Goal: Task Accomplishment & Management: Manage account settings

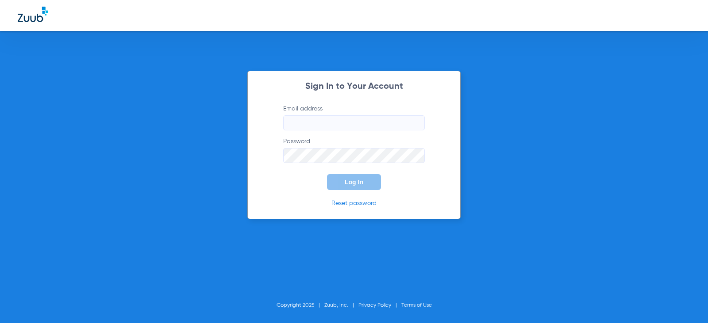
type input "[EMAIL_ADDRESS][DOMAIN_NAME]"
click at [356, 188] on button "Log In" at bounding box center [354, 182] width 54 height 16
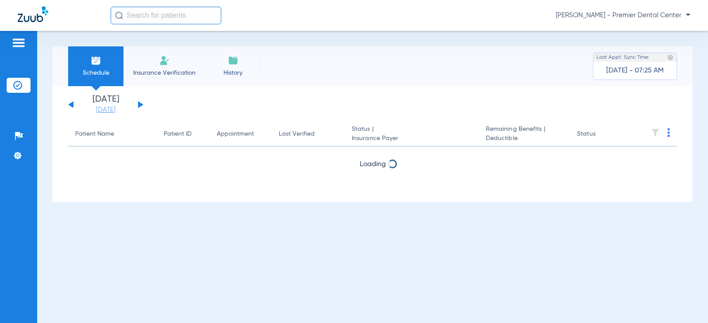
click at [113, 110] on link "[DATE]" at bounding box center [105, 110] width 53 height 9
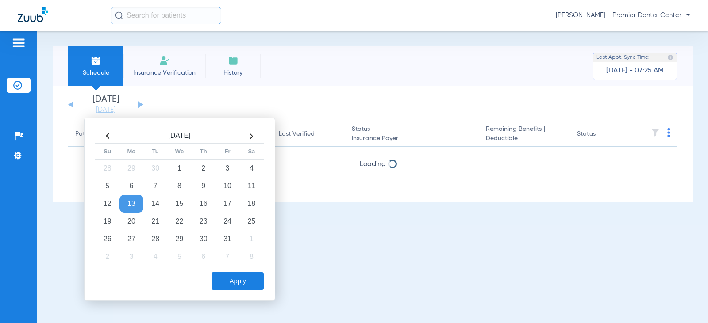
drag, startPoint x: 226, startPoint y: 96, endPoint x: 163, endPoint y: 86, distance: 64.4
click at [222, 96] on app-single-date-navigator "[DATE] [DATE] [DATE] [DATE] [DATE] [DATE] [DATE] [DATE] [DATE] [DATE] [DATE] [D…" at bounding box center [372, 104] width 609 height 19
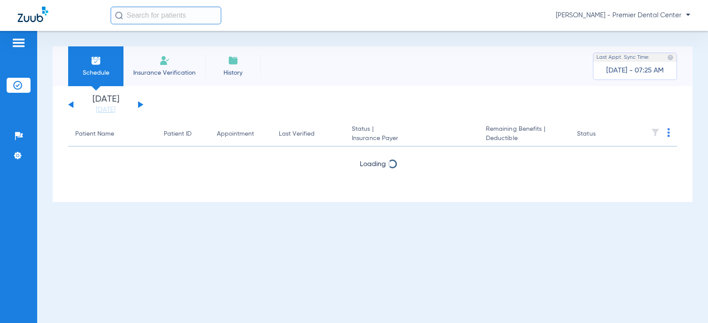
click at [664, 14] on span "[PERSON_NAME] - Premier Dental Center" at bounding box center [622, 15] width 134 height 9
click at [20, 46] on div at bounding box center [354, 161] width 708 height 323
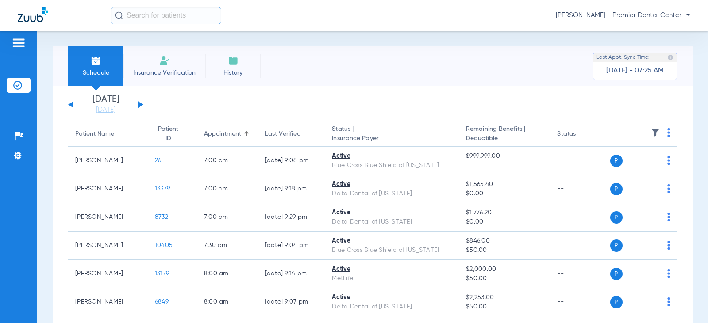
click at [19, 87] on img at bounding box center [17, 85] width 9 height 9
click at [17, 140] on img at bounding box center [19, 136] width 9 height 9
click at [169, 68] on li "Insurance Verification" at bounding box center [164, 66] width 82 height 40
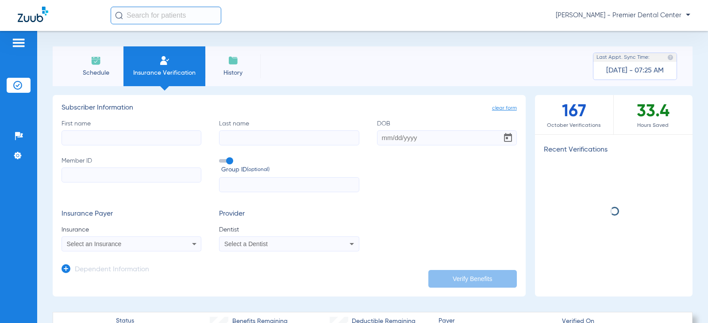
click at [240, 67] on li "History" at bounding box center [232, 66] width 55 height 40
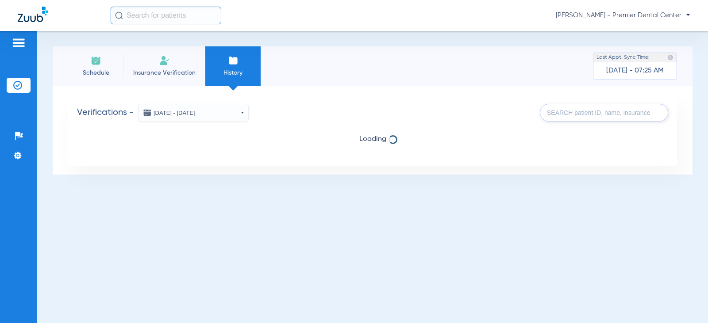
drag, startPoint x: 166, startPoint y: 67, endPoint x: 152, endPoint y: 69, distance: 14.7
click at [164, 68] on li "Insurance Verification" at bounding box center [164, 66] width 82 height 40
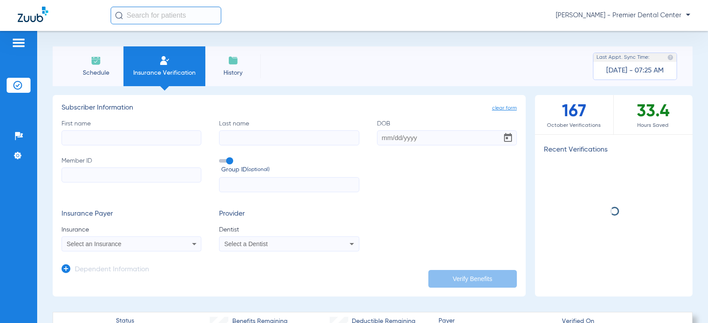
click at [126, 66] on li "Insurance Verification" at bounding box center [164, 66] width 82 height 40
click at [22, 44] on img at bounding box center [18, 43] width 14 height 11
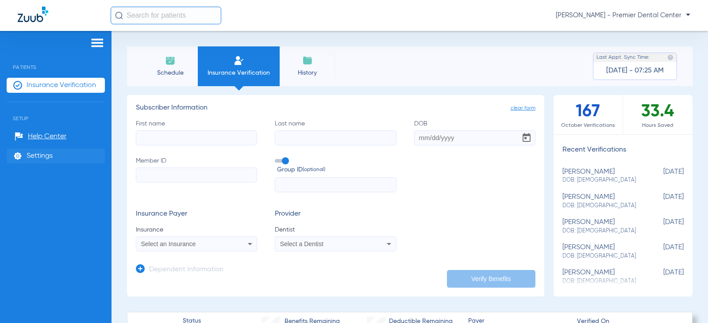
click at [54, 154] on li "Settings" at bounding box center [56, 156] width 98 height 15
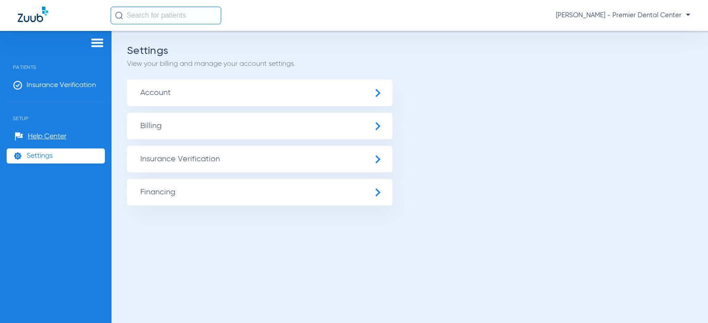
click at [162, 92] on span "Account" at bounding box center [259, 93] width 265 height 27
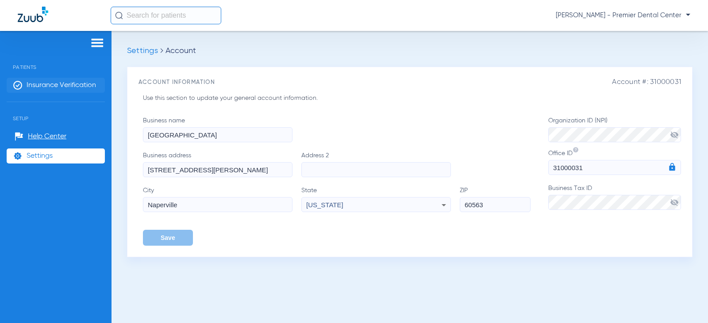
click at [45, 86] on span "Insurance Verification" at bounding box center [61, 85] width 69 height 9
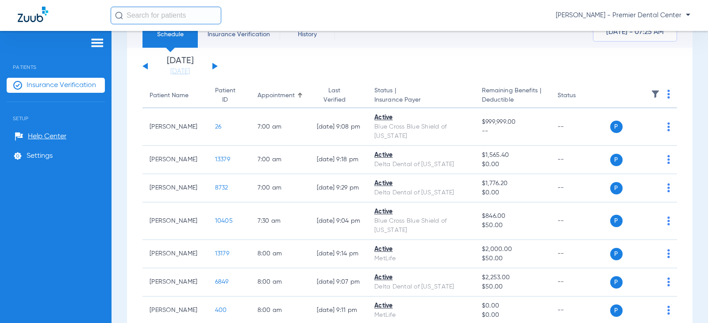
scroll to position [44, 0]
